Goal: Task Accomplishment & Management: Manage account settings

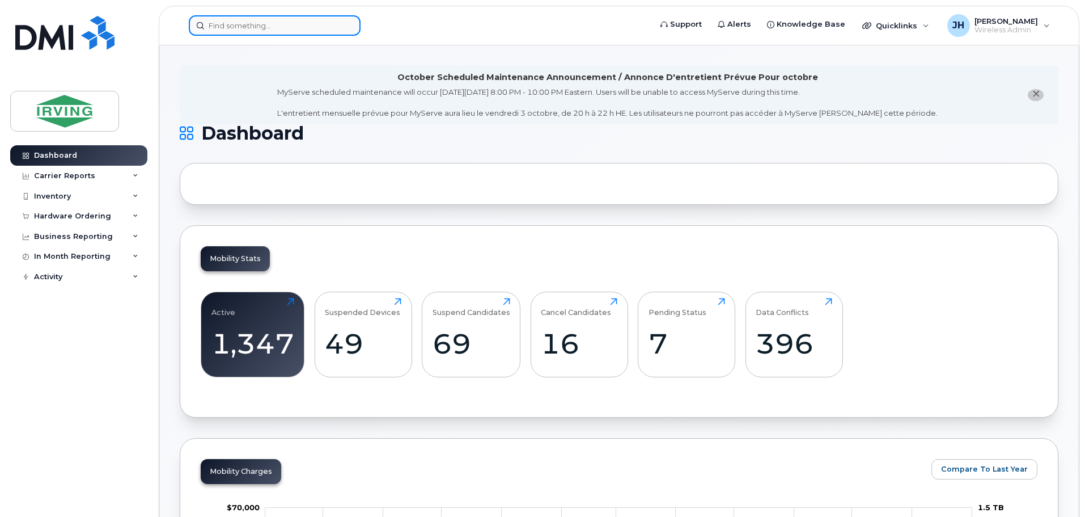
click at [217, 27] on input at bounding box center [275, 25] width 172 height 20
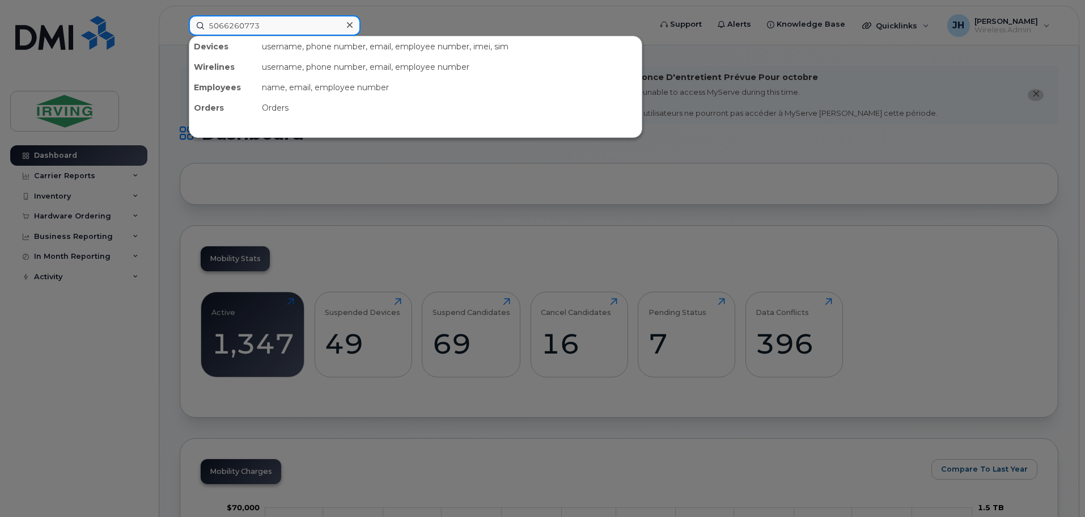
type input "5066260773"
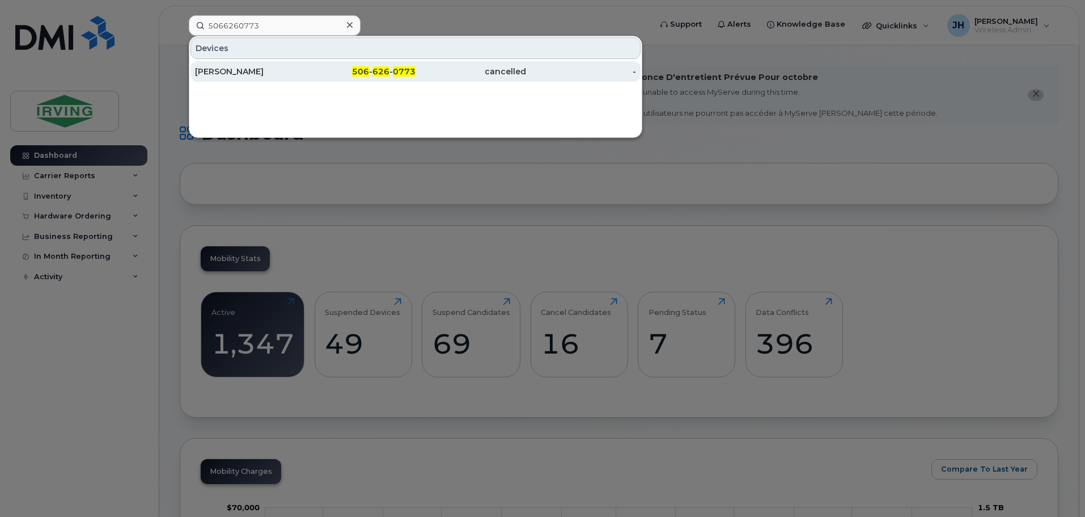
click at [284, 71] on div "Kent Miramichi" at bounding box center [250, 71] width 111 height 11
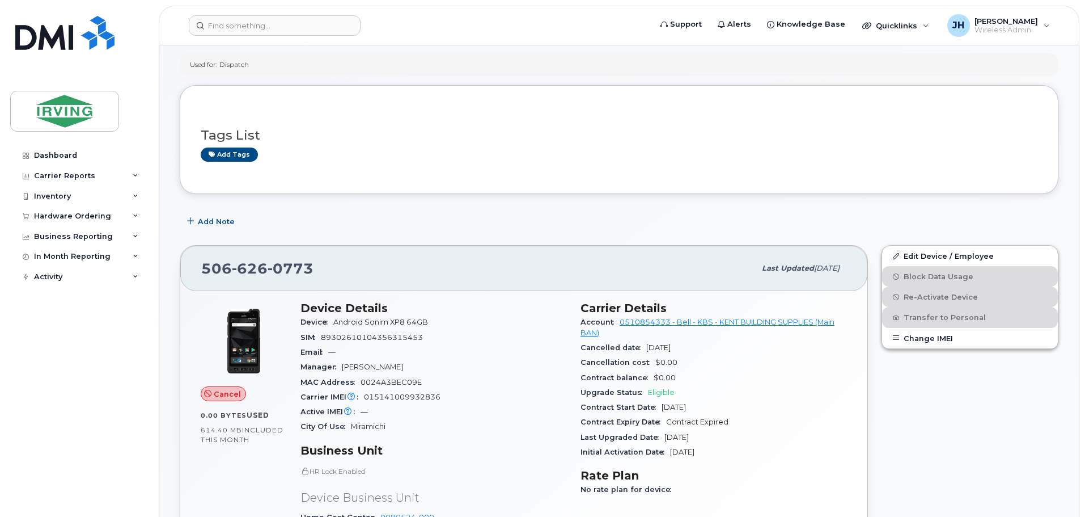
scroll to position [113, 0]
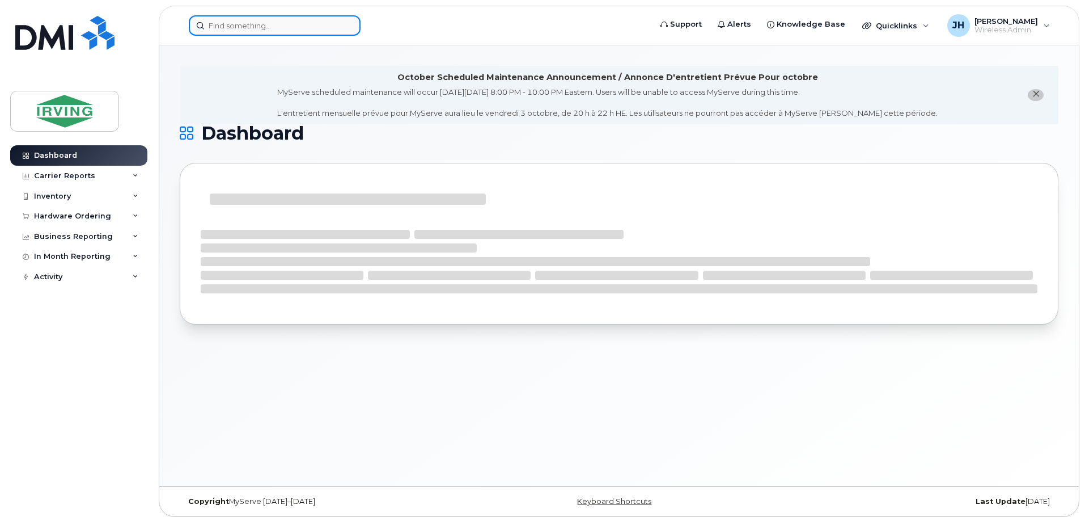
click at [270, 31] on input at bounding box center [275, 25] width 172 height 20
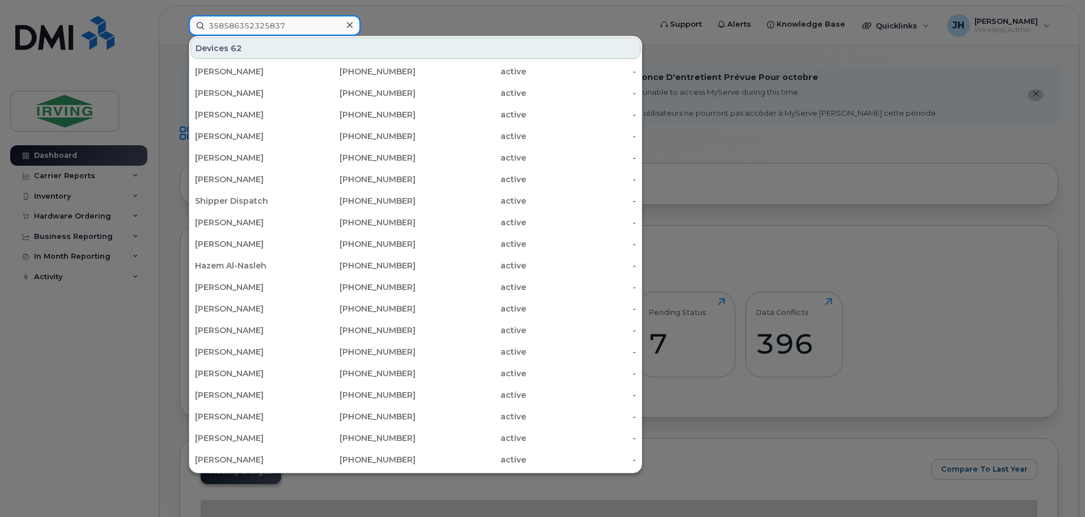
type input "358586352325837"
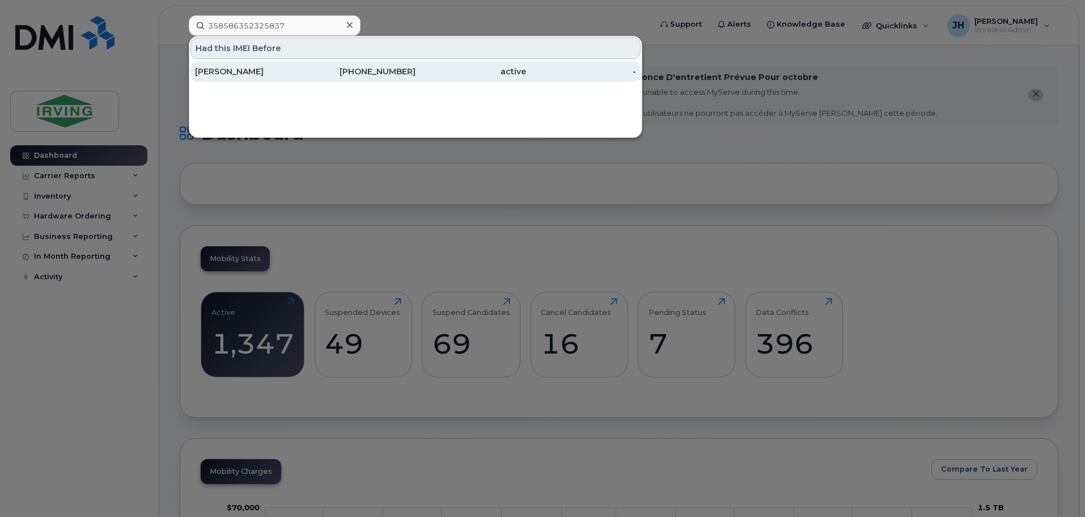
click at [281, 69] on div "Alexis Gallant" at bounding box center [250, 71] width 111 height 11
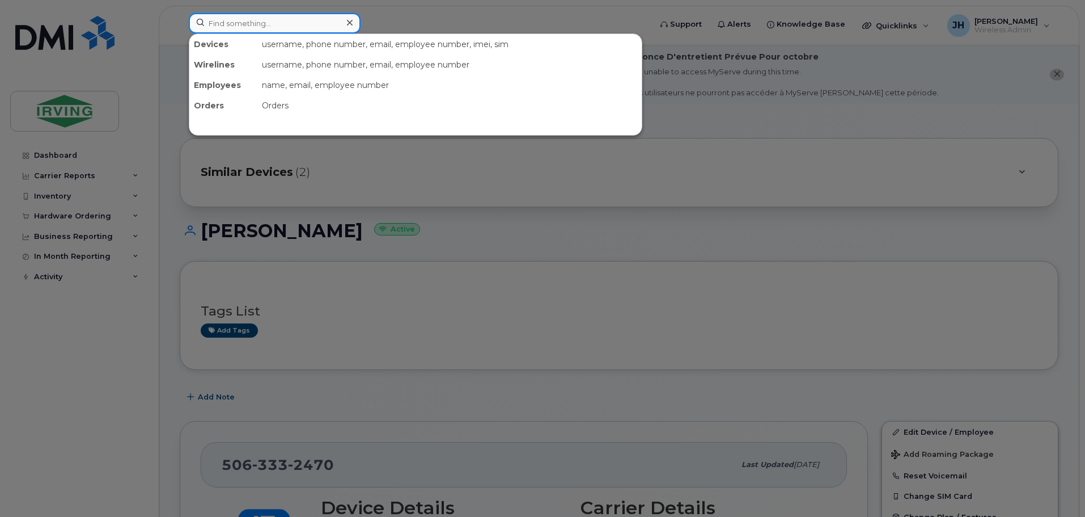
click at [301, 21] on input at bounding box center [275, 23] width 172 height 20
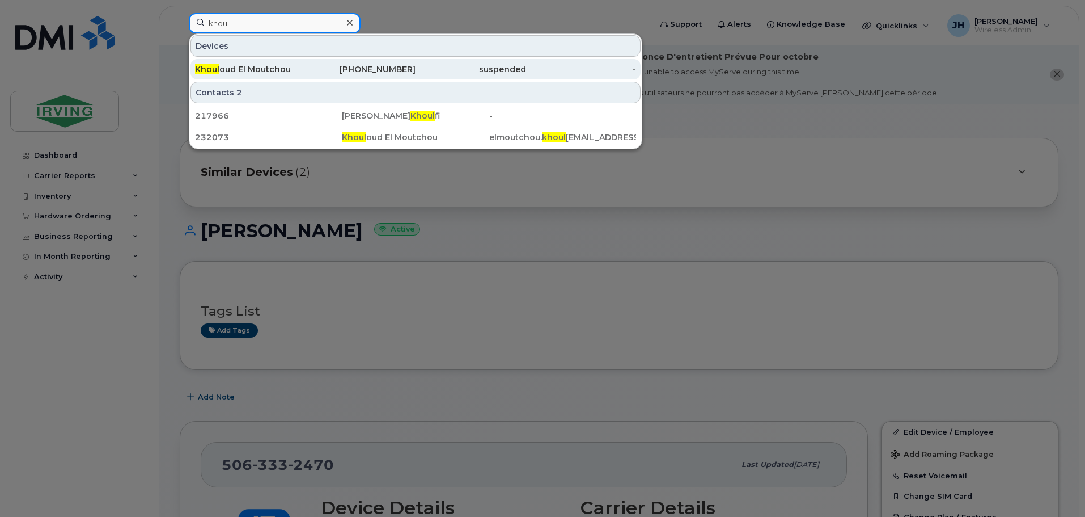
type input "khoul"
click at [274, 69] on div "Khoul oud El Moutchou" at bounding box center [250, 69] width 111 height 11
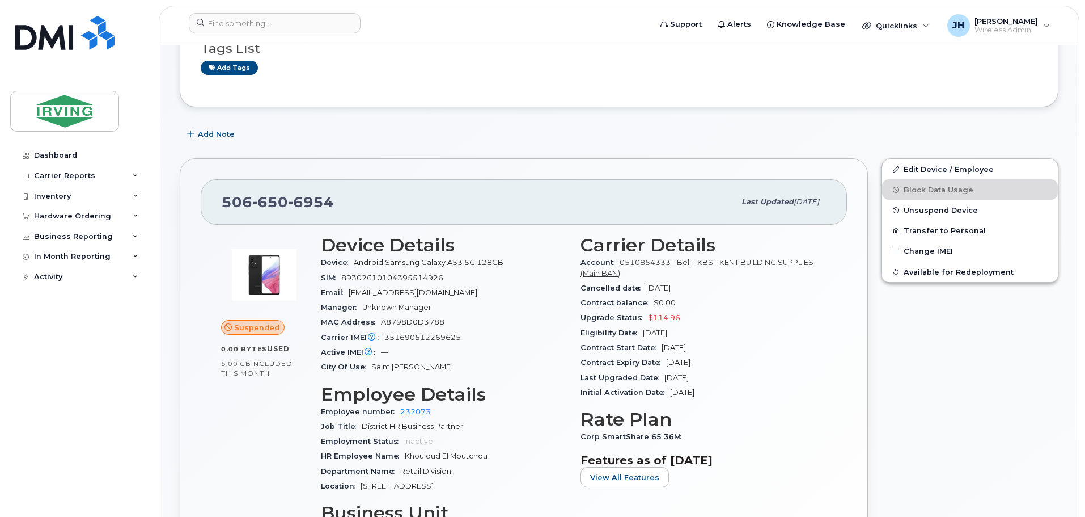
scroll to position [170, 0]
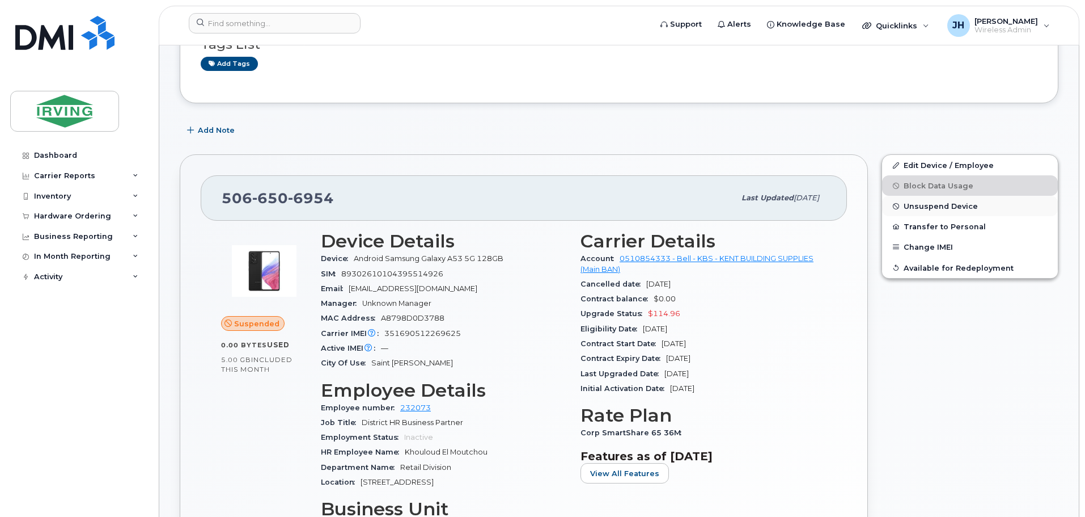
click at [931, 204] on span "Unsuspend Device" at bounding box center [941, 206] width 74 height 9
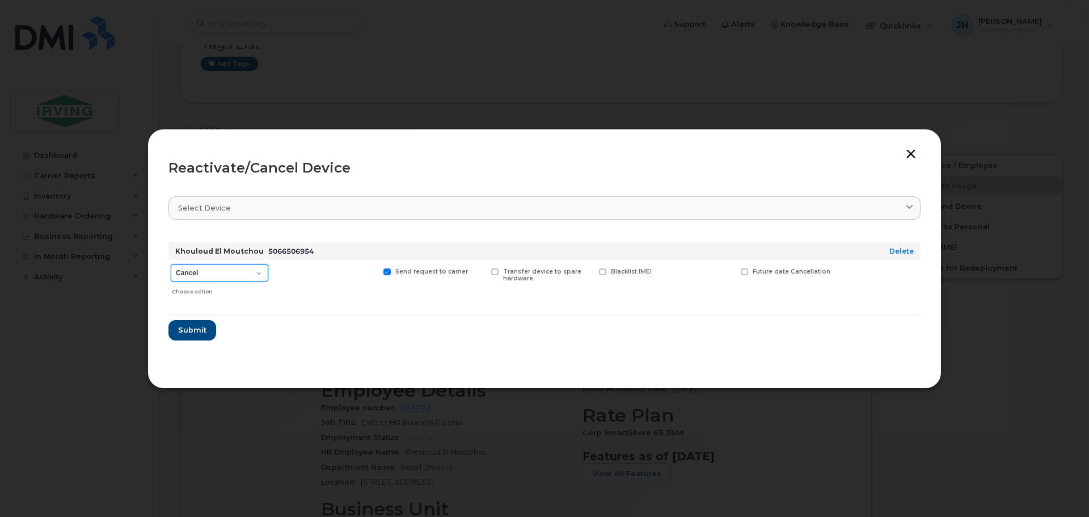
click at [257, 275] on select "Cancel Suspend - Extend Suspension Reactivate" at bounding box center [220, 272] width 98 height 17
select select "[object Object]"
click at [171, 264] on select "Cancel Suspend - Extend Suspension Reactivate" at bounding box center [220, 272] width 98 height 17
click at [203, 332] on span "Submit" at bounding box center [191, 329] width 28 height 11
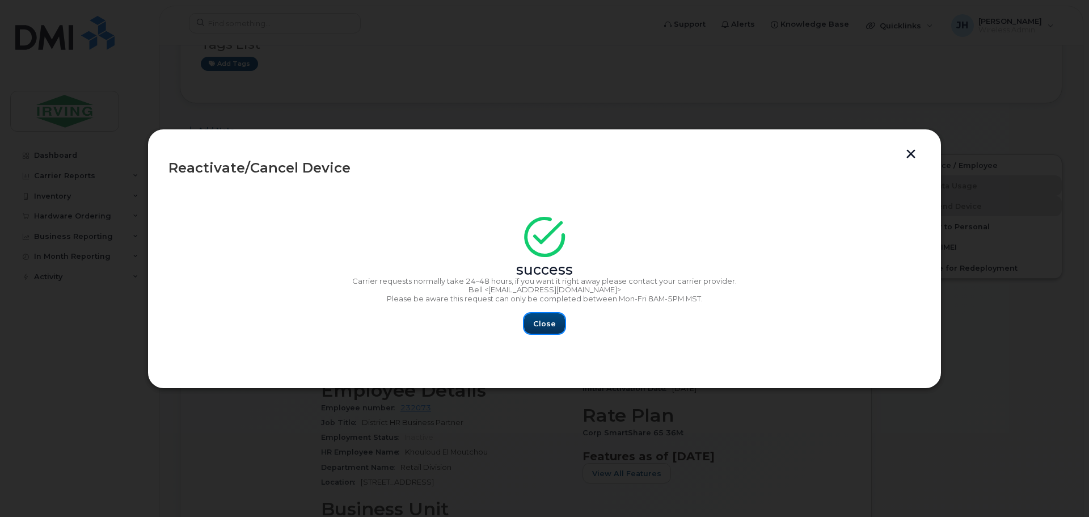
click at [545, 325] on span "Close" at bounding box center [544, 323] width 23 height 11
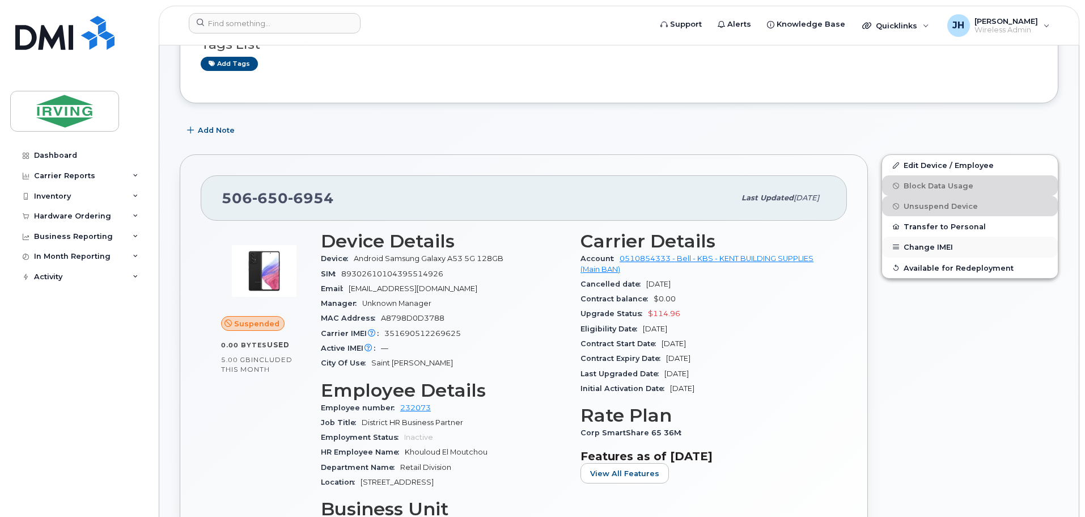
click at [924, 247] on button "Change IMEI" at bounding box center [970, 246] width 176 height 20
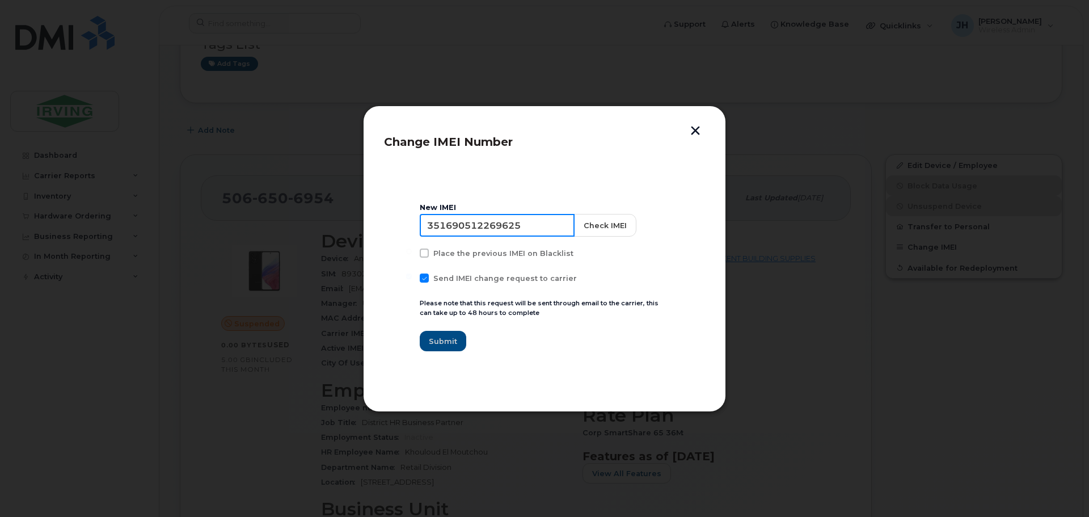
drag, startPoint x: 441, startPoint y: 226, endPoint x: 548, endPoint y: 226, distance: 107.7
click at [548, 226] on input "351690512269625" at bounding box center [497, 225] width 155 height 23
type input "358586352325837"
click at [445, 337] on span "Submit" at bounding box center [443, 341] width 28 height 11
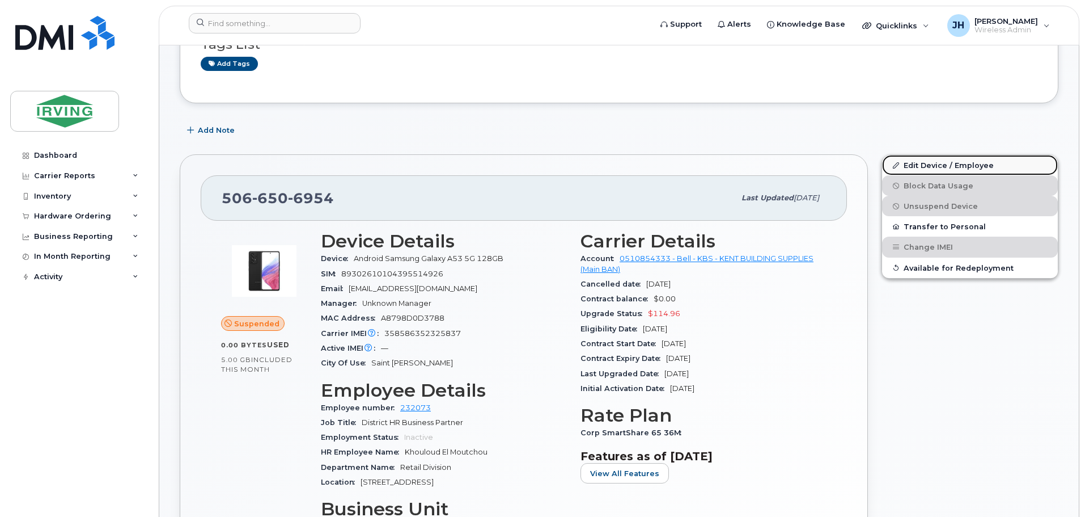
click at [937, 162] on link "Edit Device / Employee" at bounding box center [970, 165] width 176 height 20
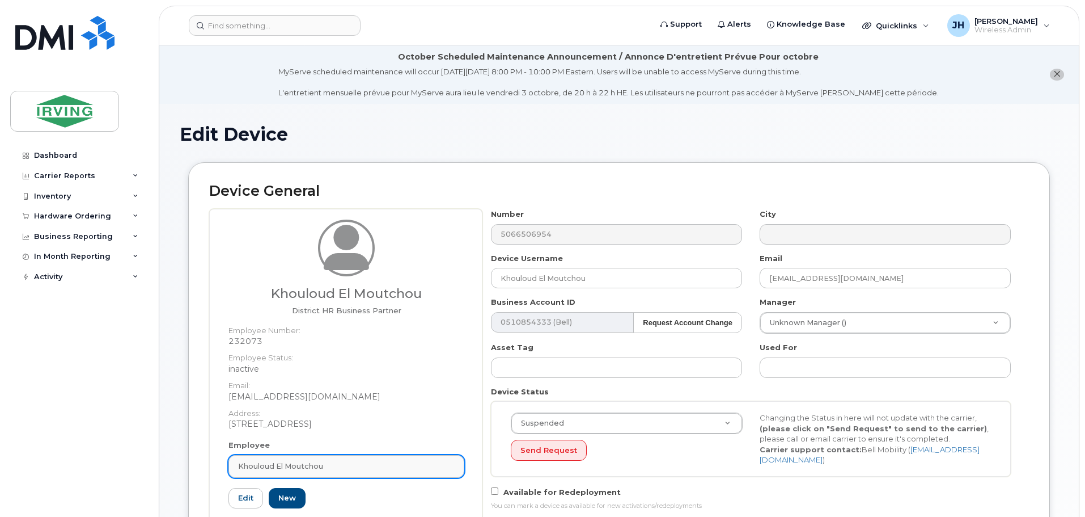
click at [345, 462] on div "Khouloud El Moutchou" at bounding box center [346, 465] width 217 height 11
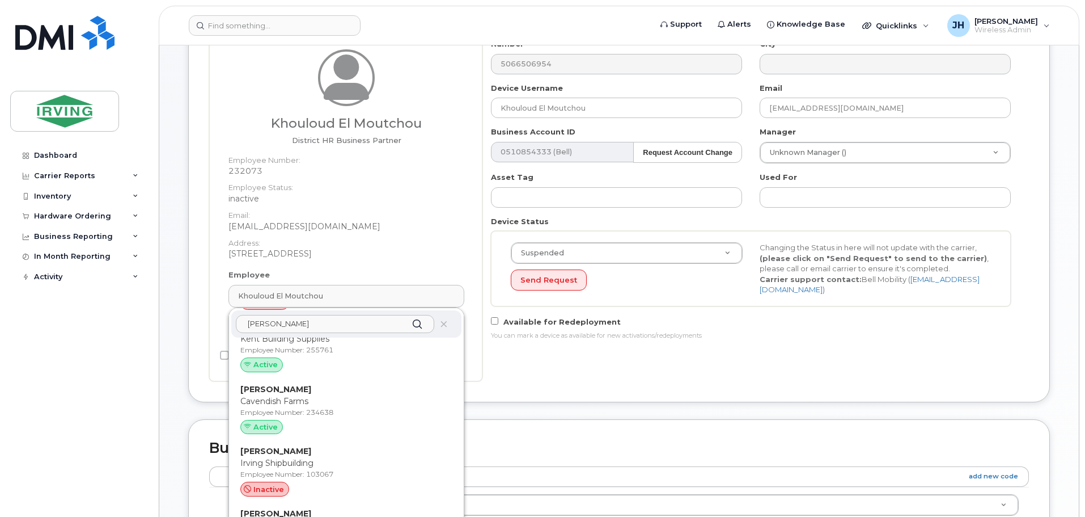
scroll to position [340, 0]
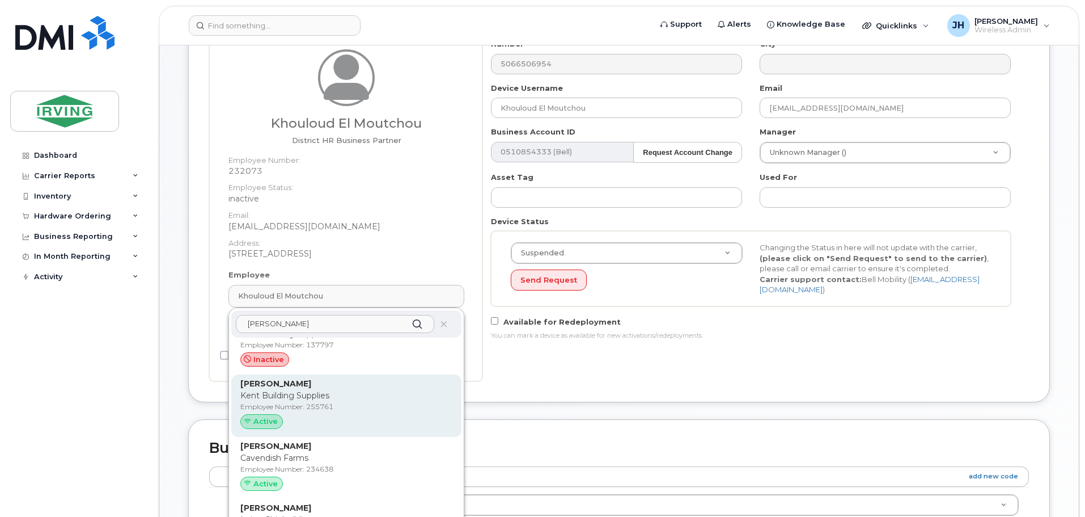
type input "[PERSON_NAME]"
click at [331, 401] on div "[PERSON_NAME] [PERSON_NAME] Building Supplies Employee Number: 255761 Active" at bounding box center [346, 406] width 212 height 56
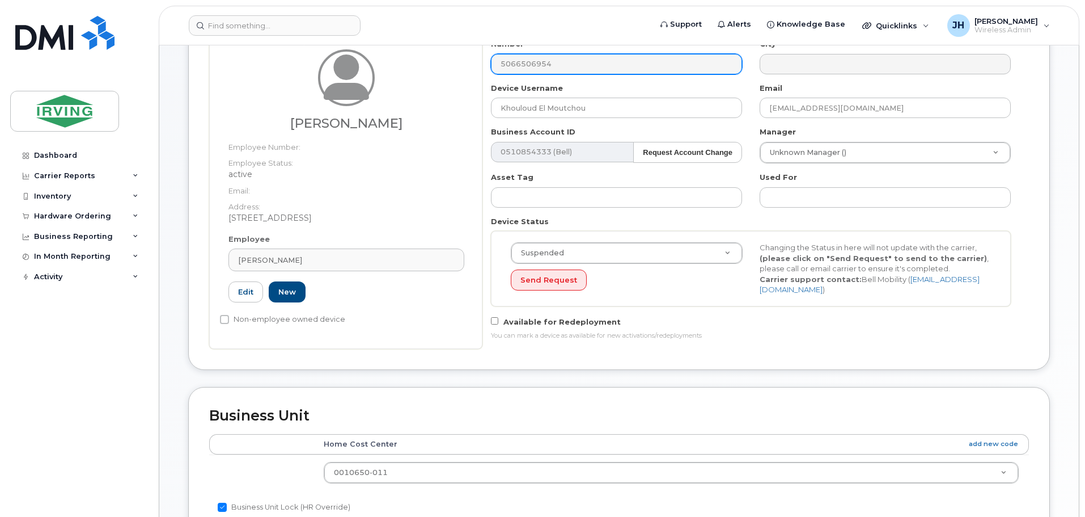
type input "[PERSON_NAME]"
type input "255761"
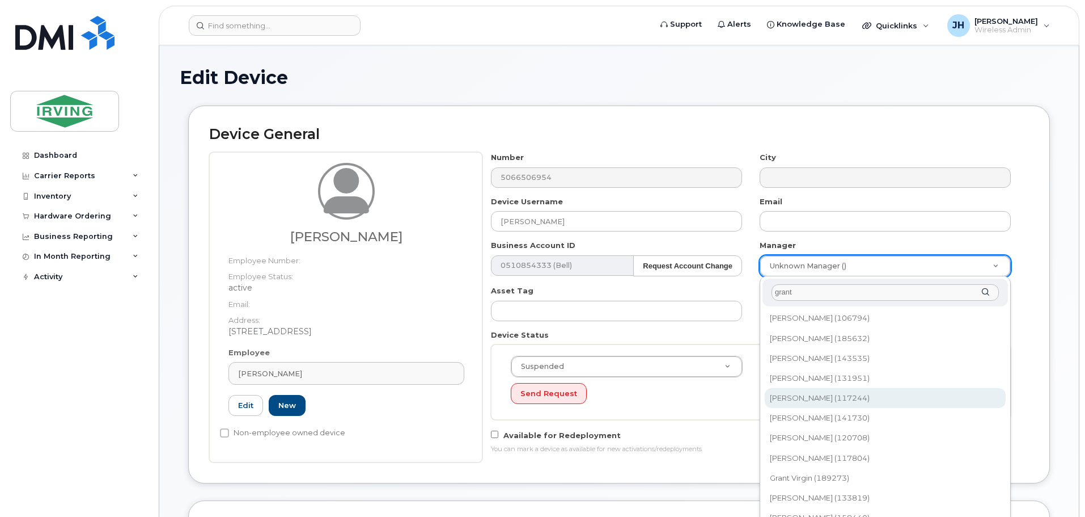
scroll to position [36, 0]
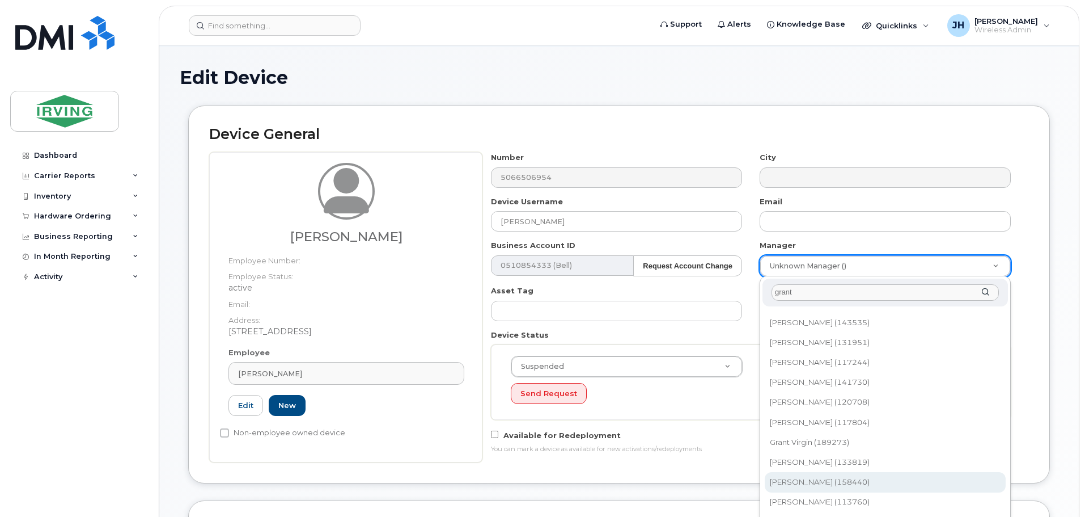
type input "grant"
type input "1482162"
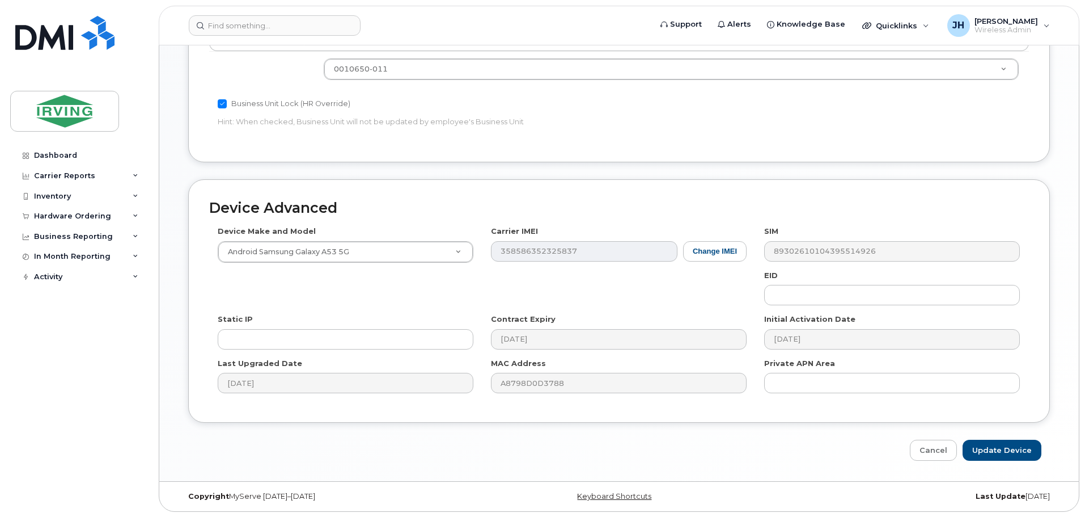
scroll to position [574, 0]
click at [999, 443] on input "Update Device" at bounding box center [1002, 449] width 79 height 21
type input "Saving..."
